Goal: Task Accomplishment & Management: Manage account settings

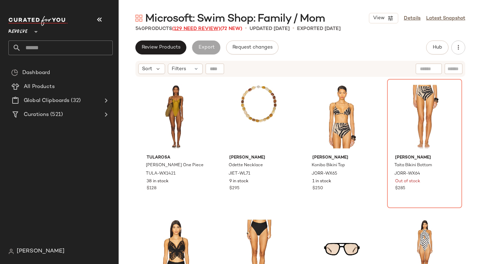
click at [207, 28] on span "(129 Need Review)" at bounding box center [196, 28] width 48 height 5
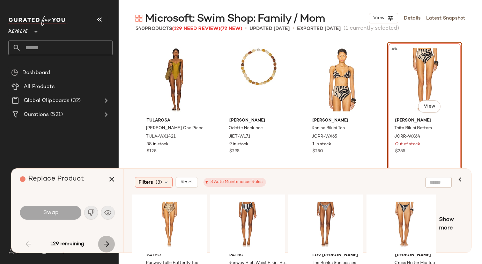
click at [104, 239] on button "button" at bounding box center [106, 244] width 17 height 17
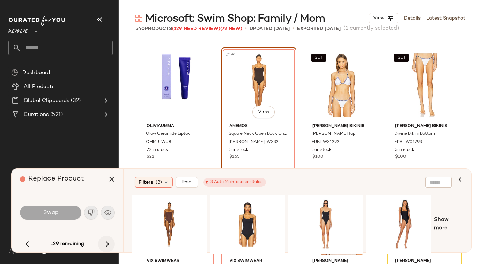
click at [104, 239] on button "button" at bounding box center [106, 244] width 17 height 17
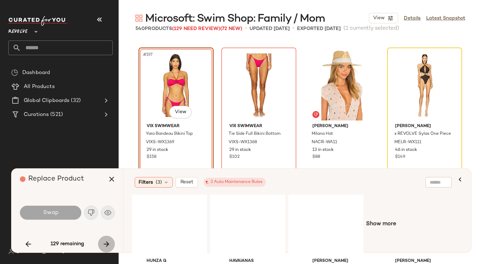
click at [104, 239] on button "button" at bounding box center [106, 244] width 17 height 17
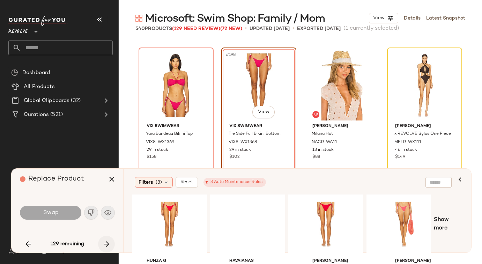
click at [104, 239] on button "button" at bounding box center [106, 244] width 17 height 17
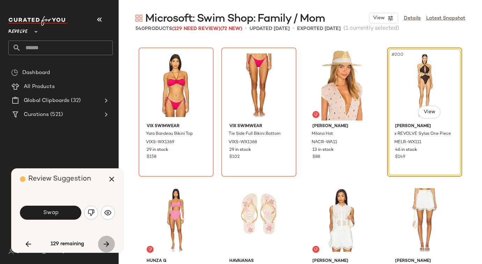
click at [104, 239] on button "button" at bounding box center [106, 244] width 17 height 17
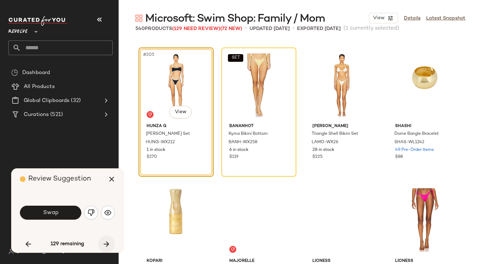
click at [104, 239] on button "button" at bounding box center [106, 244] width 17 height 17
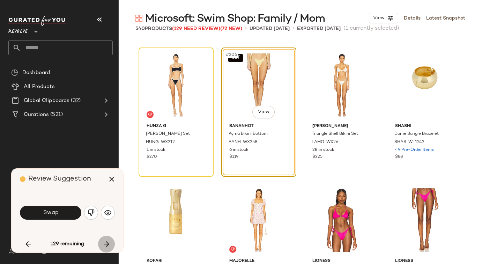
click at [104, 239] on button "button" at bounding box center [106, 244] width 17 height 17
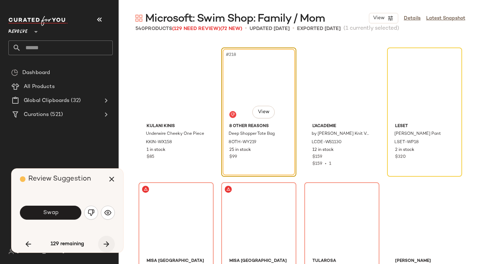
click at [104, 239] on button "button" at bounding box center [106, 244] width 17 height 17
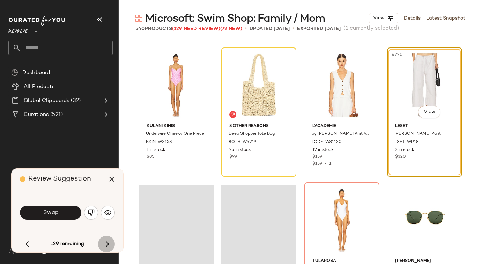
click at [104, 239] on button "button" at bounding box center [106, 244] width 17 height 17
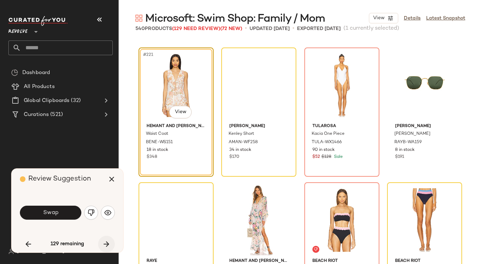
click at [104, 239] on button "button" at bounding box center [106, 244] width 17 height 17
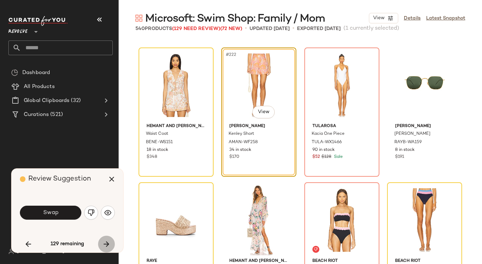
click at [104, 239] on button "button" at bounding box center [106, 244] width 17 height 17
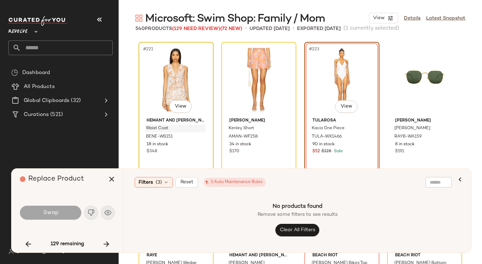
scroll to position [7417, 0]
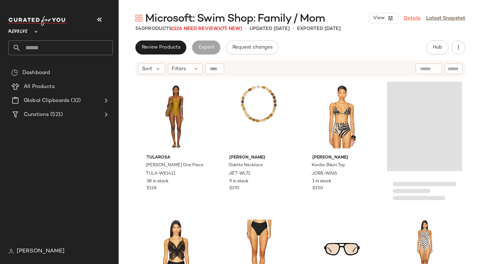
click at [413, 19] on link "Details" at bounding box center [412, 18] width 17 height 7
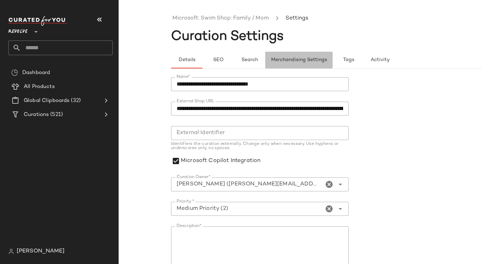
click at [307, 64] on button "Merchandising Settings" at bounding box center [298, 60] width 67 height 17
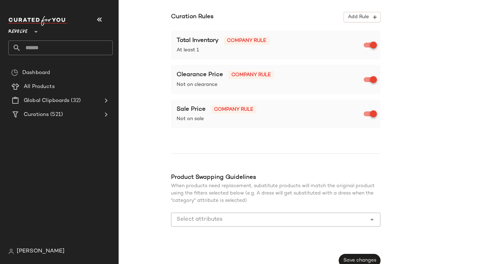
scroll to position [144, 0]
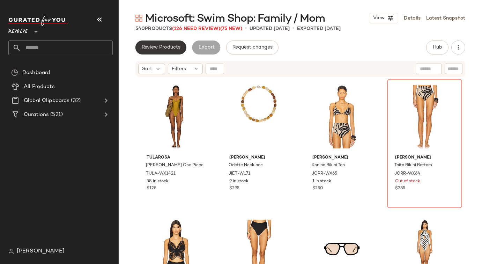
click at [163, 45] on span "Review Products" at bounding box center [160, 48] width 39 height 6
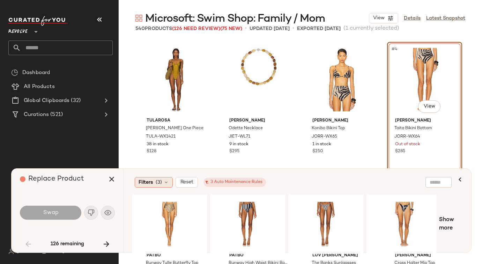
click at [162, 184] on div "Filters (3)" at bounding box center [154, 182] width 38 height 10
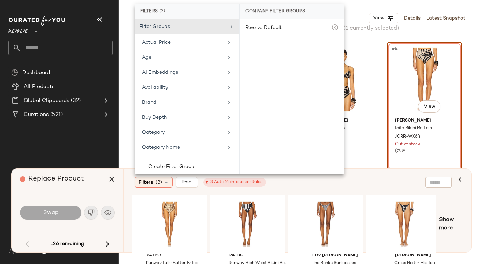
click at [366, 174] on div "Filters (3) Reset 3 Auto Maintenance Rules" at bounding box center [293, 182] width 323 height 16
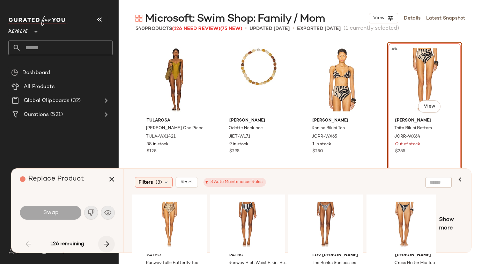
click at [103, 243] on icon "button" at bounding box center [106, 244] width 8 height 8
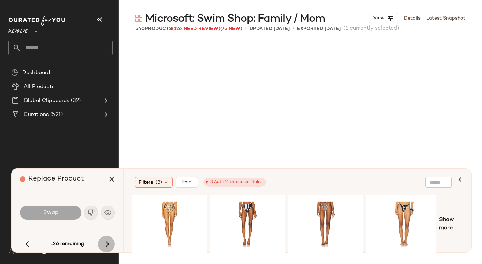
scroll to position [6469, 0]
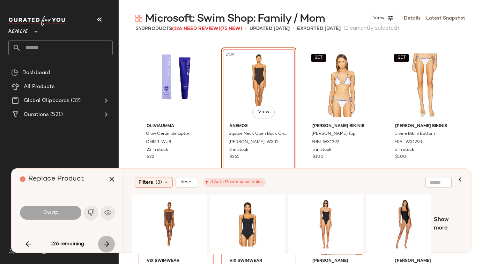
click at [103, 243] on icon "button" at bounding box center [106, 244] width 8 height 8
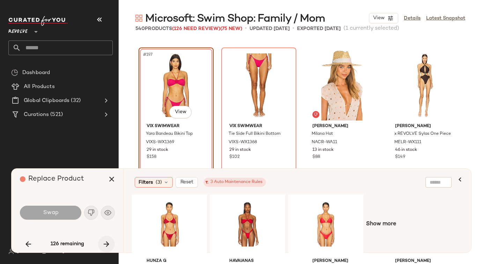
click at [103, 243] on icon "button" at bounding box center [106, 244] width 8 height 8
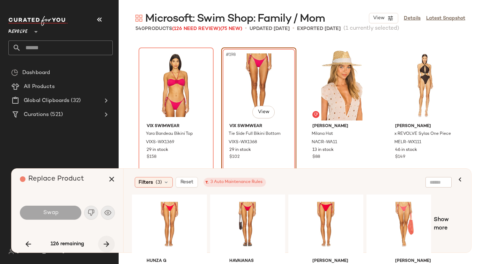
click at [103, 243] on icon "button" at bounding box center [106, 244] width 8 height 8
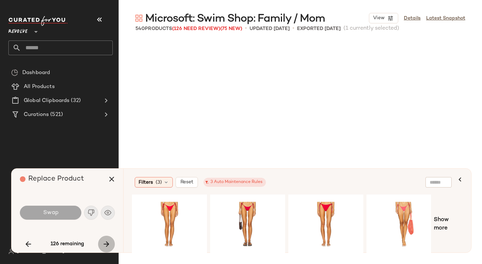
scroll to position [7278, 0]
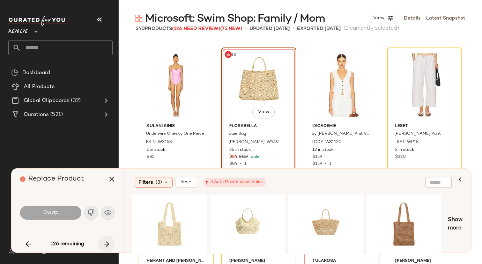
click at [103, 243] on icon "button" at bounding box center [106, 244] width 8 height 8
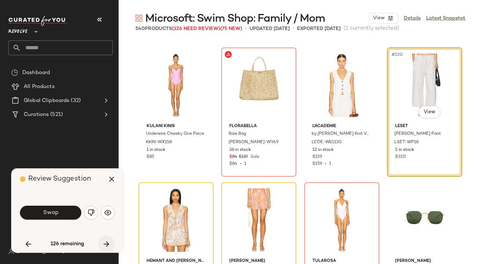
click at [103, 243] on icon "button" at bounding box center [106, 244] width 8 height 8
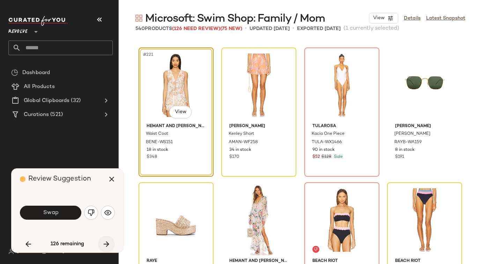
click at [103, 243] on icon "button" at bounding box center [106, 244] width 8 height 8
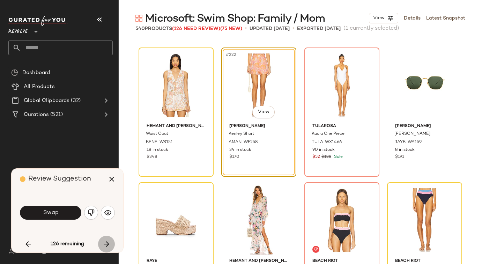
click at [103, 243] on icon "button" at bounding box center [106, 244] width 8 height 8
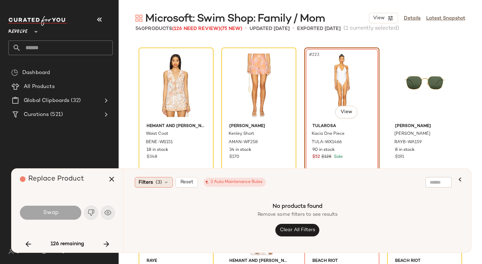
click at [164, 183] on icon at bounding box center [166, 182] width 6 height 6
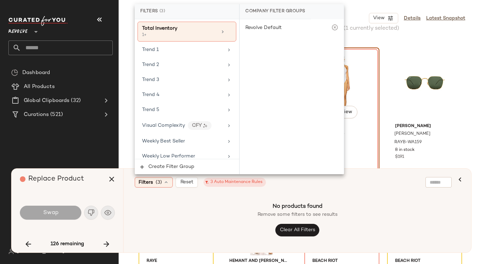
scroll to position [838, 0]
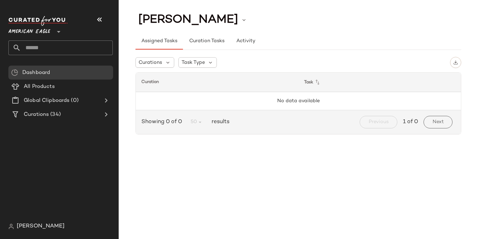
click at [37, 223] on span "[PERSON_NAME]" at bounding box center [41, 226] width 48 height 8
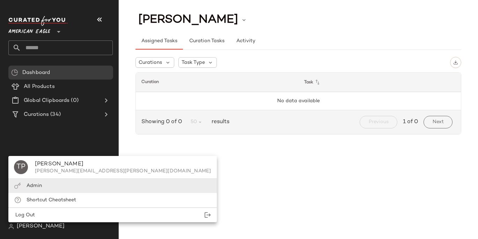
click at [60, 188] on div "Admin" at bounding box center [112, 186] width 208 height 14
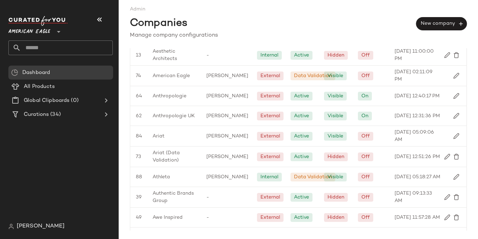
scroll to position [36, 0]
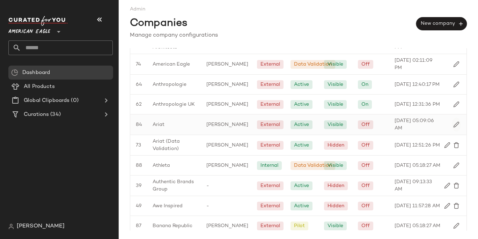
click at [453, 123] on img "button" at bounding box center [456, 125] width 6 height 6
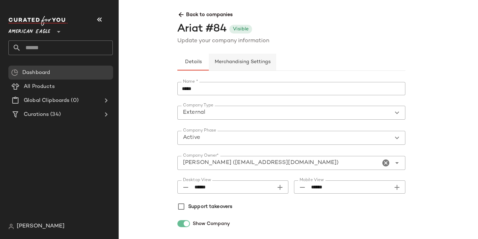
click at [249, 63] on span "Merchandising Settings" at bounding box center [242, 62] width 56 height 6
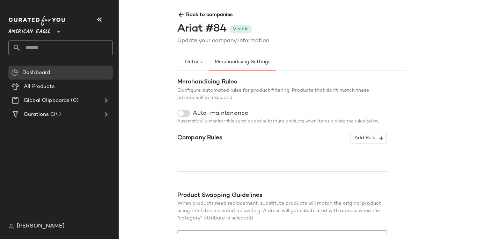
click at [187, 117] on div "Auto-maintenance Automatically monitor this curation and substitute products wh…" at bounding box center [281, 117] width 209 height 15
click at [187, 114] on div at bounding box center [183, 113] width 13 height 7
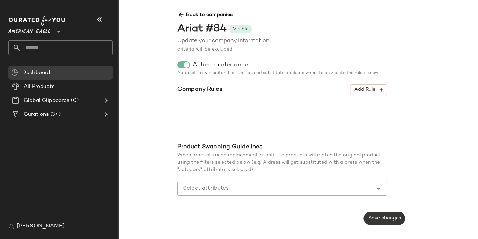
click at [388, 220] on span "Save changes" at bounding box center [384, 219] width 33 height 6
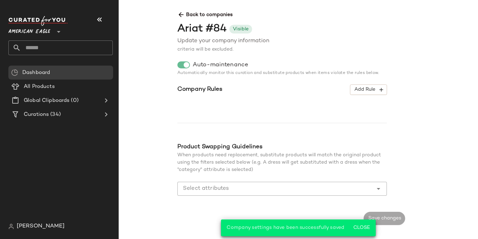
click at [208, 12] on span "Back to companies" at bounding box center [405, 12] width 456 height 13
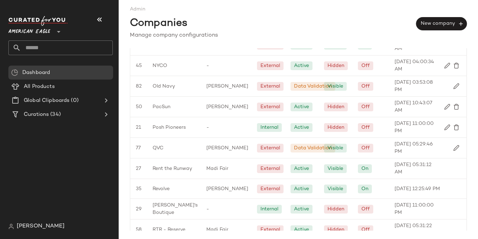
scroll to position [891, 0]
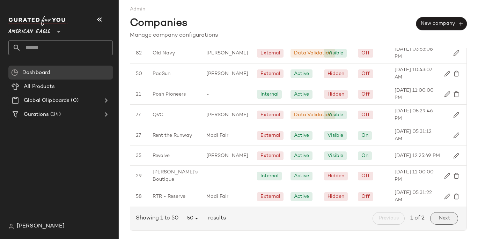
click at [442, 221] on span "Next" at bounding box center [444, 219] width 12 height 6
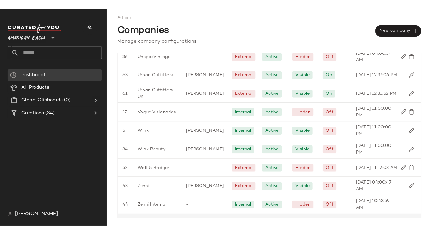
scroll to position [356, 0]
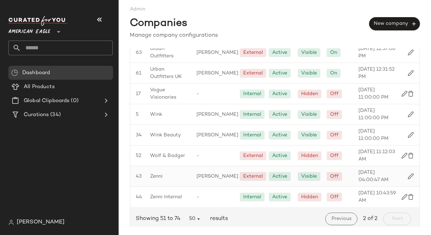
click at [408, 175] on img "button" at bounding box center [411, 176] width 6 height 6
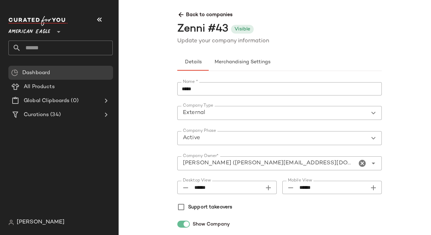
click at [57, 32] on icon at bounding box center [58, 32] width 8 height 8
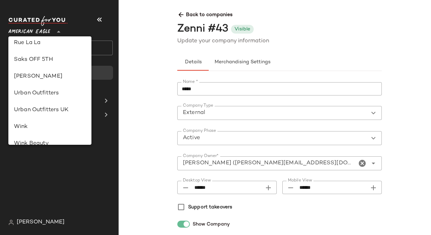
scroll to position [383, 0]
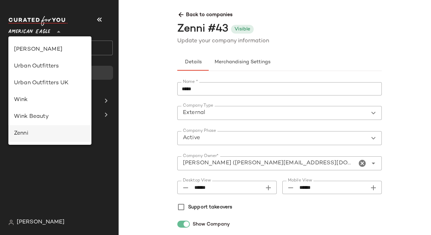
click at [48, 134] on div "Zenni" at bounding box center [50, 133] width 72 height 8
type input "**"
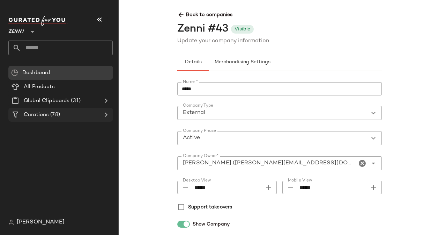
click at [104, 116] on icon at bounding box center [106, 114] width 8 height 8
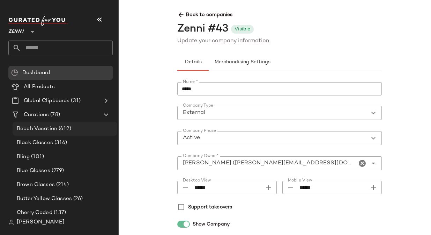
click at [68, 129] on span "(412)" at bounding box center [64, 129] width 14 height 8
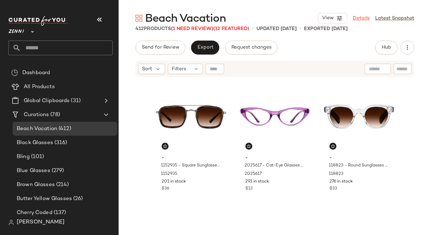
click at [358, 19] on link "Details" at bounding box center [361, 18] width 17 height 7
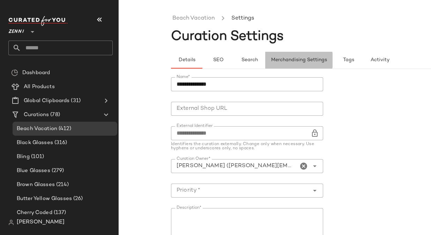
click at [306, 62] on span "Merchandising Settings" at bounding box center [299, 60] width 56 height 6
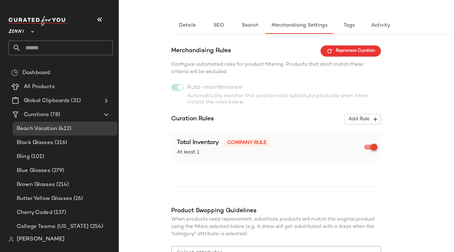
scroll to position [87, 0]
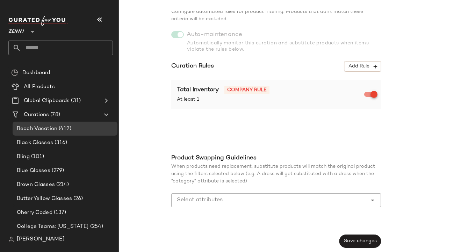
click at [330, 198] on input "Select attributes" at bounding box center [271, 200] width 188 height 8
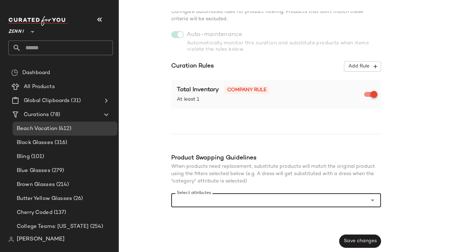
click at [243, 200] on input "Select attributes" at bounding box center [271, 200] width 188 height 8
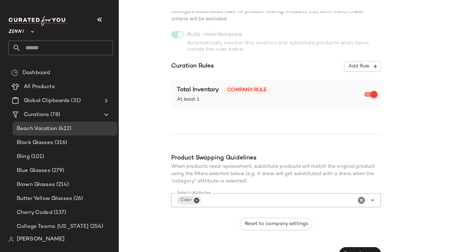
click at [246, 47] on div "Merchandising Rules Reprocess Curation Configure automated rules for product fi…" at bounding box center [275, 126] width 209 height 267
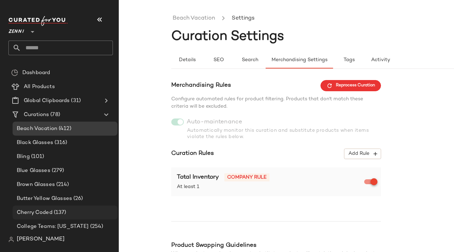
scroll to position [100, 0]
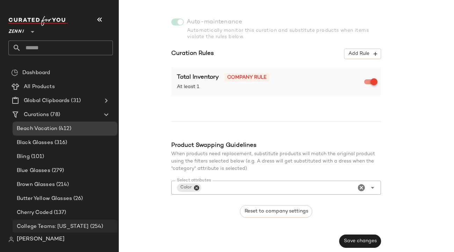
click at [56, 225] on span "College Teams: Florida" at bounding box center [53, 226] width 72 height 8
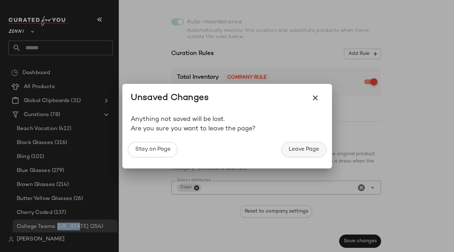
click at [315, 145] on button "Leave Page" at bounding box center [303, 149] width 45 height 15
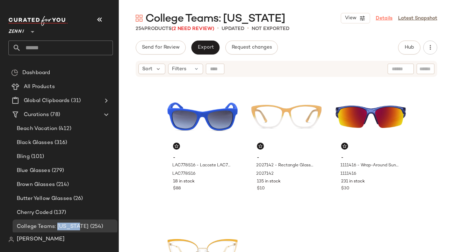
click at [387, 16] on link "Details" at bounding box center [383, 18] width 17 height 7
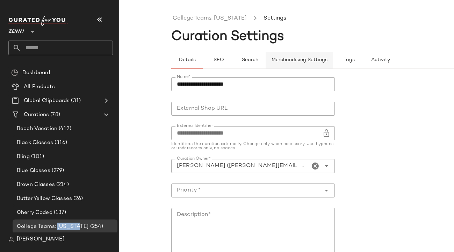
click at [306, 58] on span "Merchandising Settings" at bounding box center [299, 60] width 56 height 6
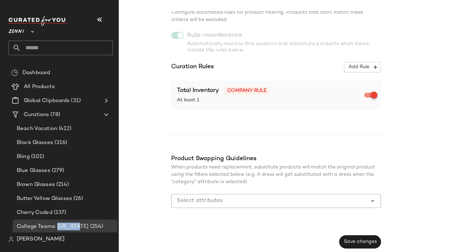
scroll to position [87, 0]
click at [369, 67] on span "Add Rule" at bounding box center [362, 66] width 29 height 6
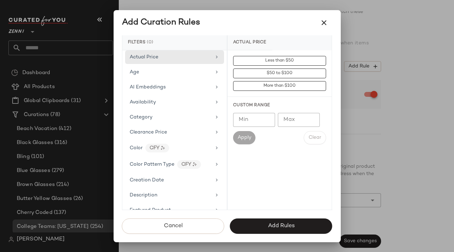
click at [385, 150] on div at bounding box center [227, 126] width 454 height 252
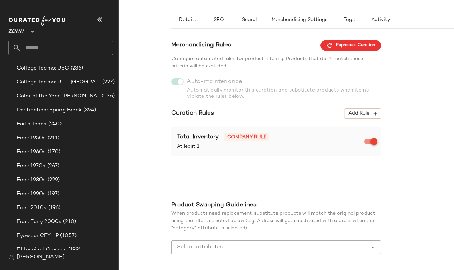
scroll to position [0, 0]
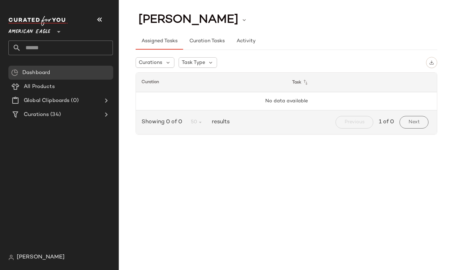
click at [44, 29] on span "American Eagle" at bounding box center [29, 30] width 42 height 13
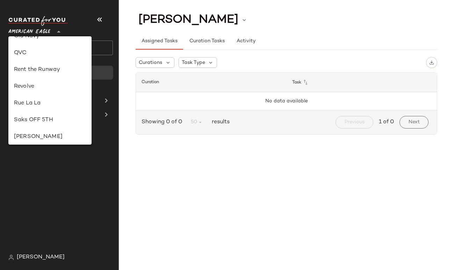
scroll to position [383, 0]
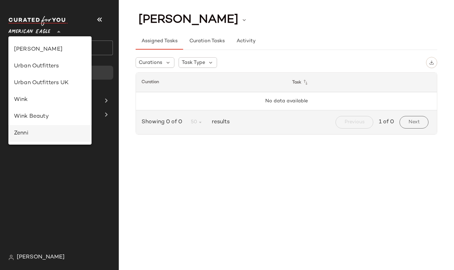
click at [35, 133] on div "Zenni" at bounding box center [50, 133] width 72 height 8
type input "**"
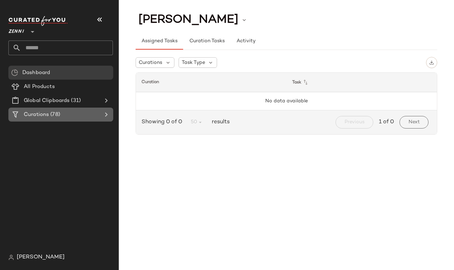
click at [80, 112] on div "Curations (78)" at bounding box center [61, 115] width 79 height 8
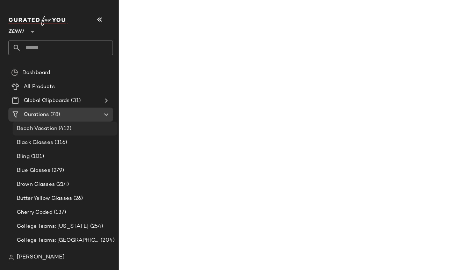
click at [74, 127] on div "Beach Vacation (412)" at bounding box center [65, 129] width 100 height 8
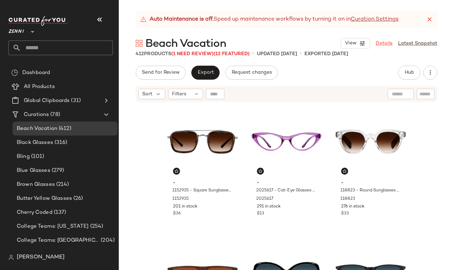
click at [385, 42] on link "Details" at bounding box center [383, 43] width 17 height 7
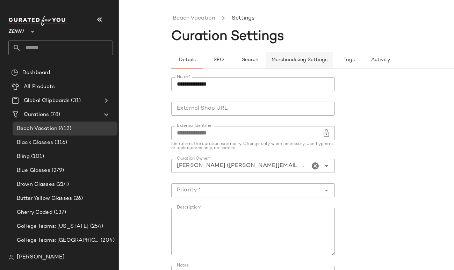
click at [277, 58] on span "Merchandising Settings" at bounding box center [299, 60] width 56 height 6
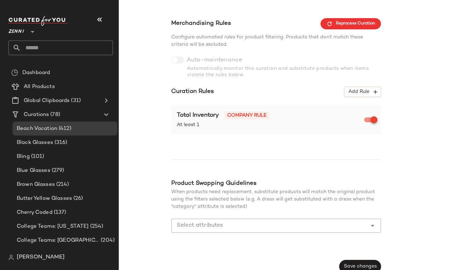
scroll to position [69, 0]
